Goal: Task Accomplishment & Management: Use online tool/utility

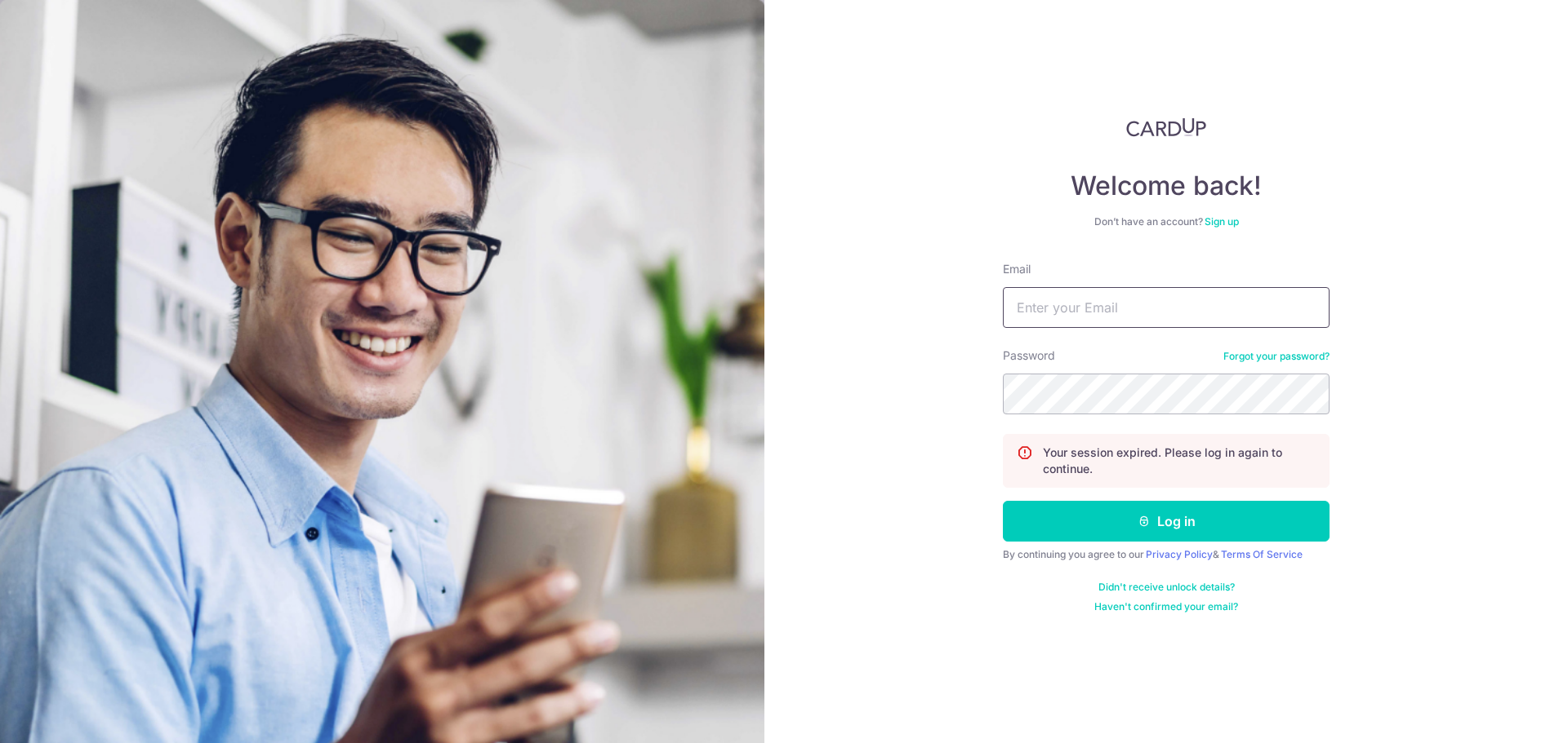
click at [1076, 322] on input "Email" at bounding box center [1166, 308] width 326 height 41
type input "[EMAIL_ADDRESS][DOMAIN_NAME]"
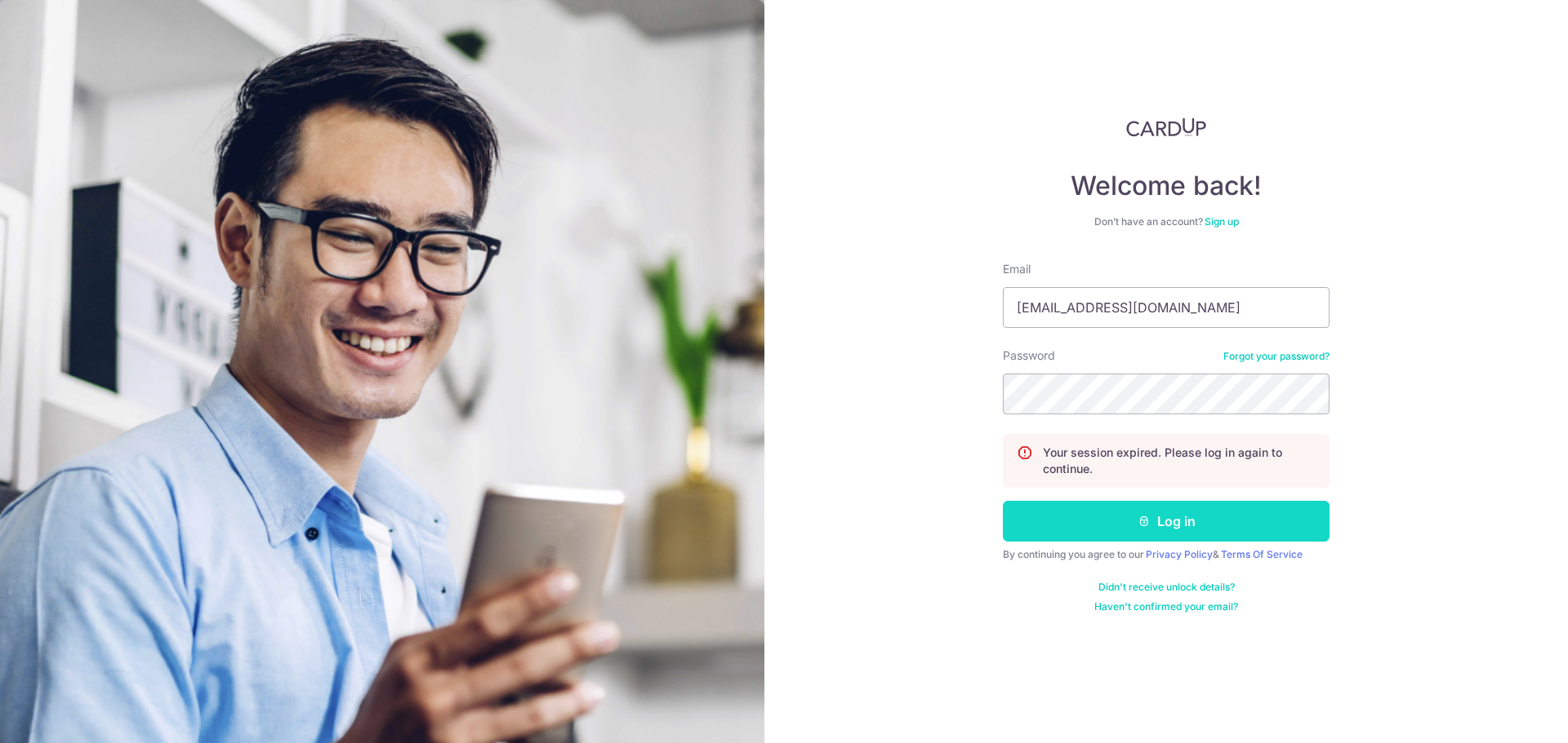
click at [1206, 526] on button "Log in" at bounding box center [1166, 522] width 326 height 41
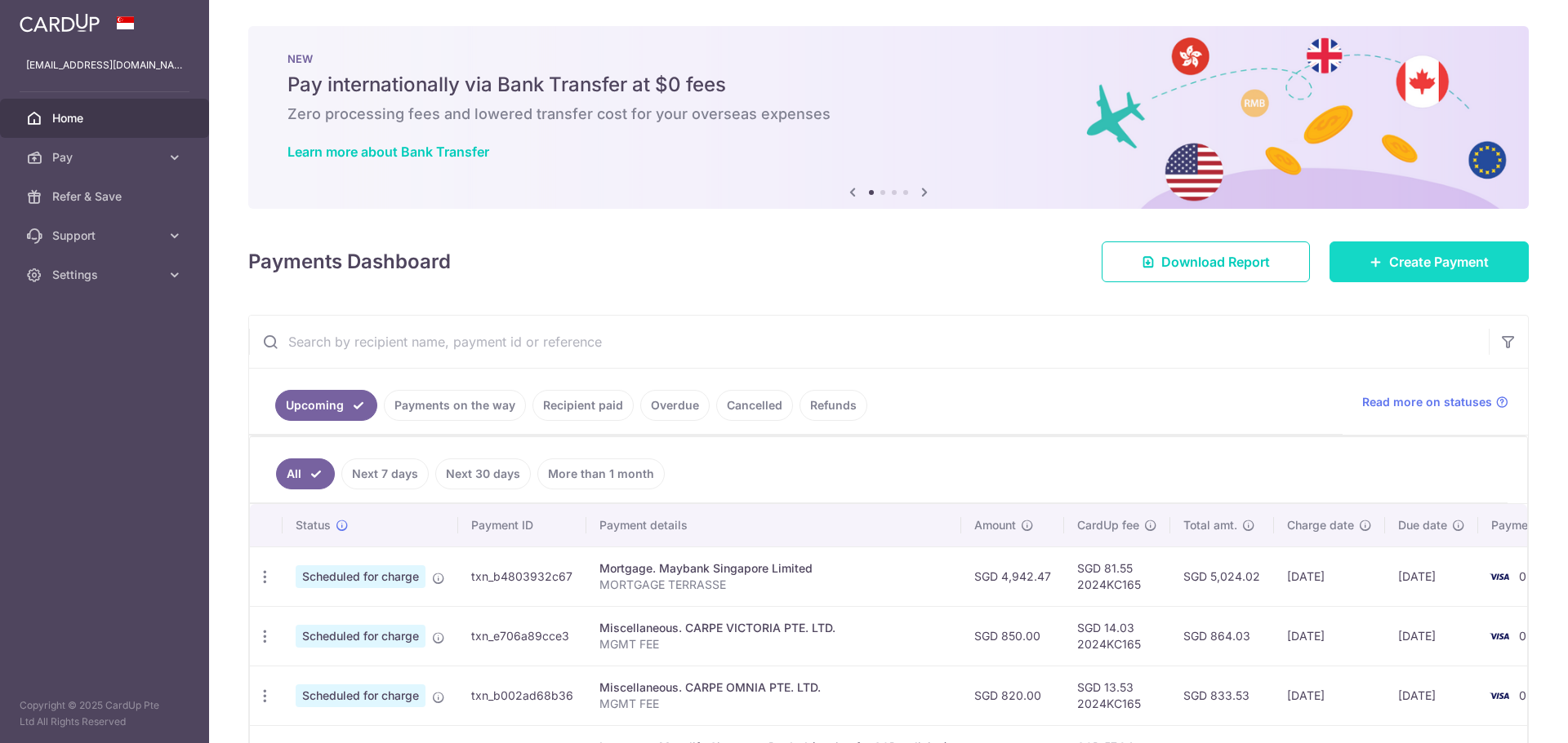
click at [1435, 253] on span "Create Payment" at bounding box center [1439, 261] width 100 height 19
